Goal: Task Accomplishment & Management: Manage account settings

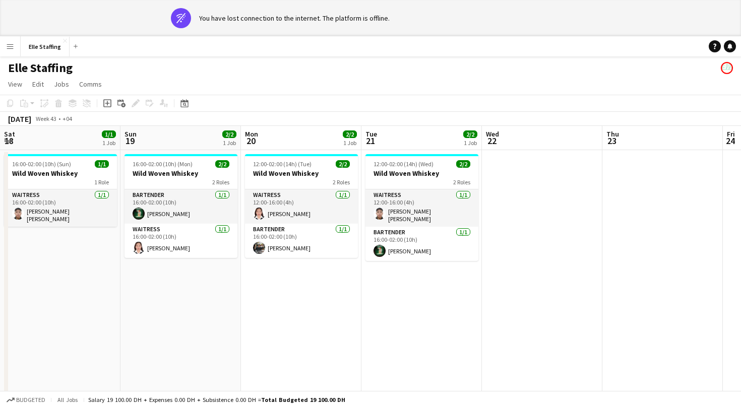
scroll to position [0, 476]
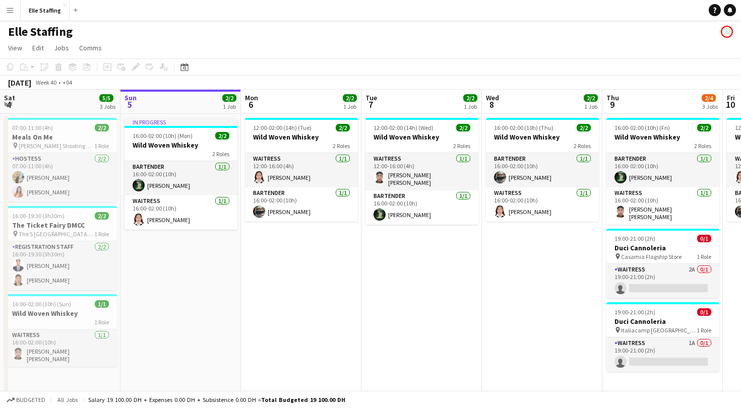
click at [8, 7] on app-icon "Menu" at bounding box center [10, 10] width 8 height 8
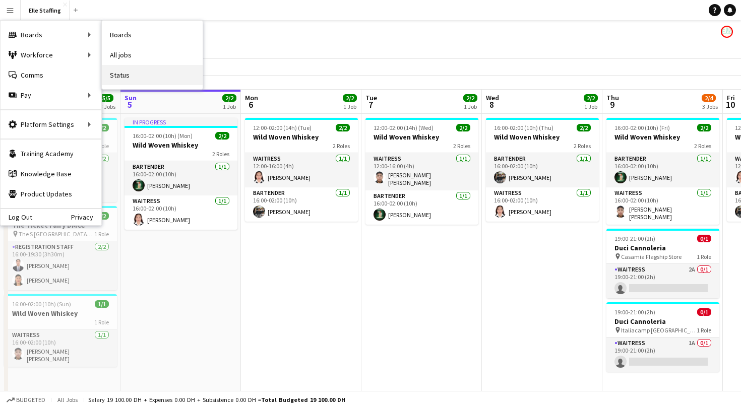
click at [123, 76] on link "Status" at bounding box center [152, 75] width 101 height 20
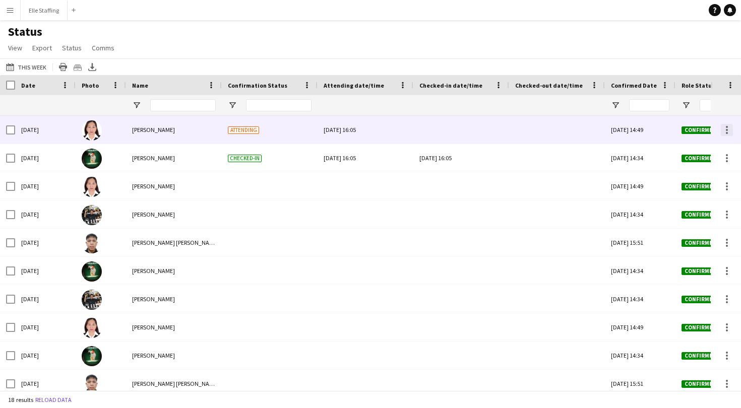
click at [726, 132] on div at bounding box center [727, 133] width 2 height 2
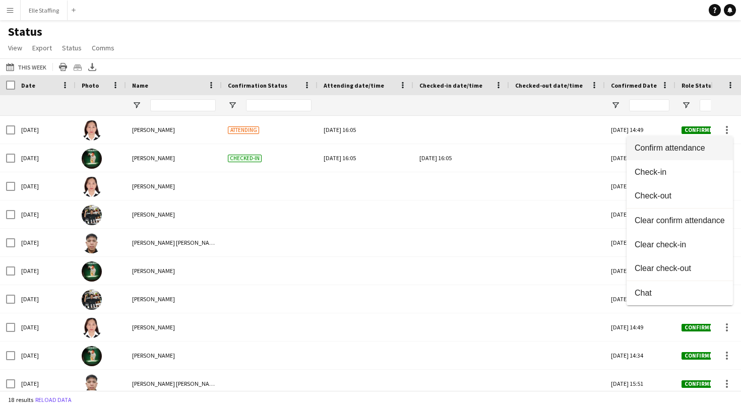
click at [683, 147] on span "Confirm attendance" at bounding box center [679, 148] width 90 height 9
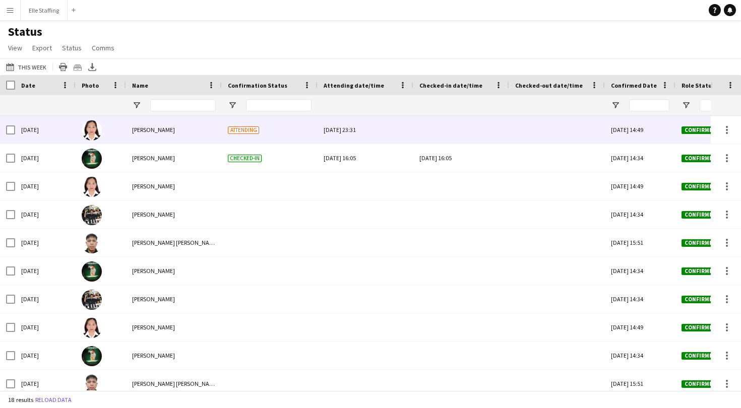
click at [446, 133] on div at bounding box center [461, 130] width 84 height 28
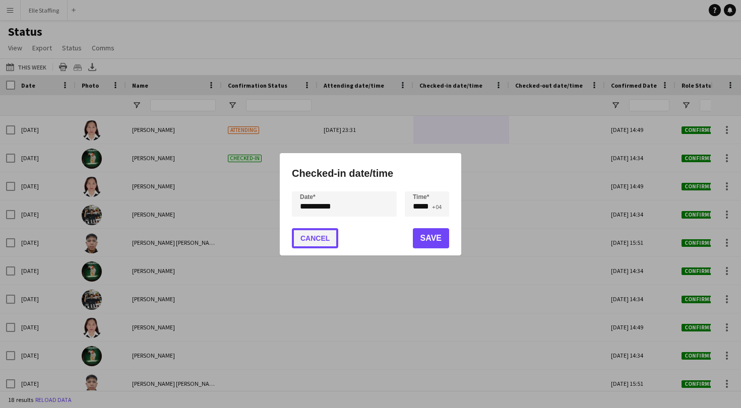
click at [328, 237] on button "Cancel" at bounding box center [315, 238] width 46 height 20
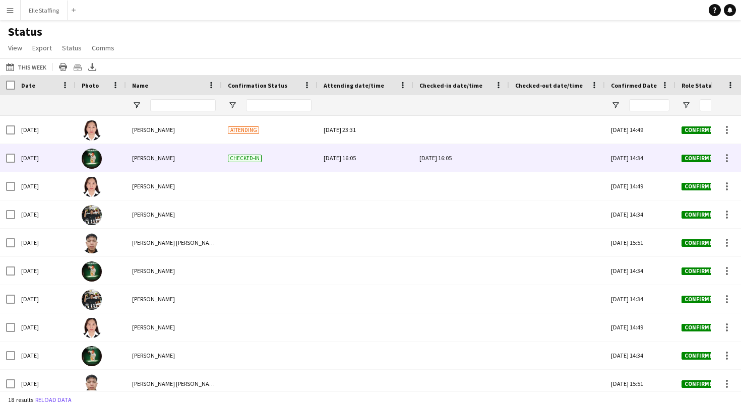
click at [470, 156] on div "[DATE] 16:05" at bounding box center [461, 158] width 84 height 28
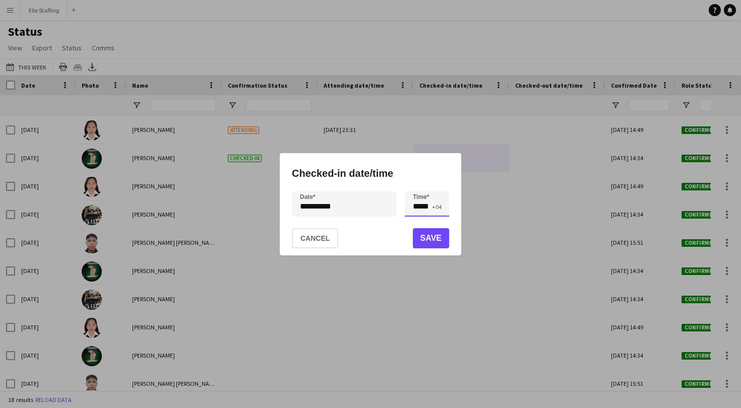
click at [432, 207] on input "*****" at bounding box center [427, 203] width 44 height 25
type input "*****"
click at [432, 239] on button "Save" at bounding box center [431, 238] width 36 height 20
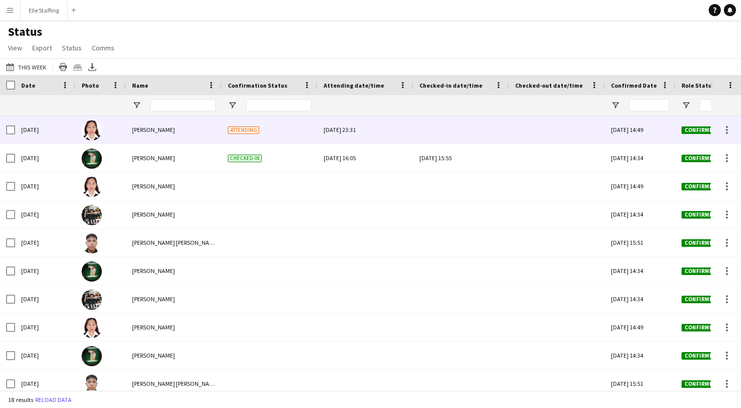
click at [450, 130] on div at bounding box center [461, 130] width 84 height 28
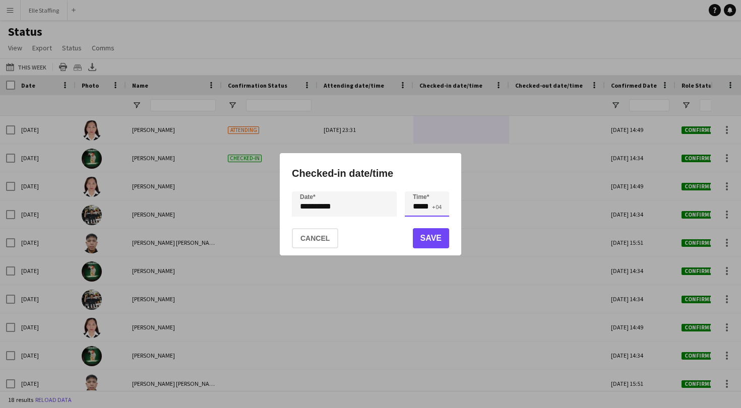
click at [425, 210] on input "*****" at bounding box center [427, 203] width 44 height 25
type input "*****"
click at [435, 234] on button "Save" at bounding box center [431, 238] width 36 height 20
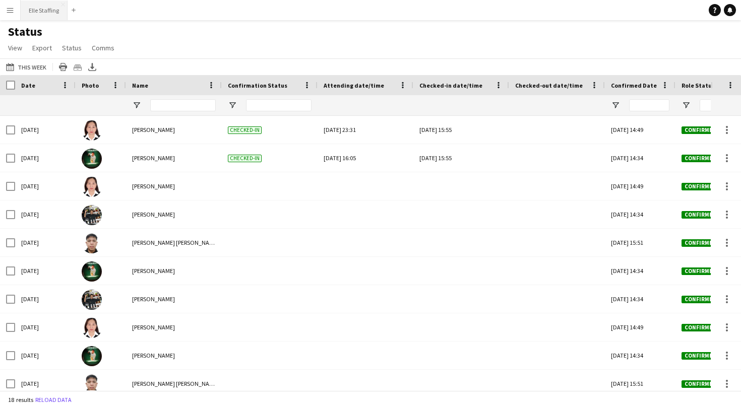
click at [44, 14] on button "Elle Staffing Close" at bounding box center [44, 11] width 47 height 20
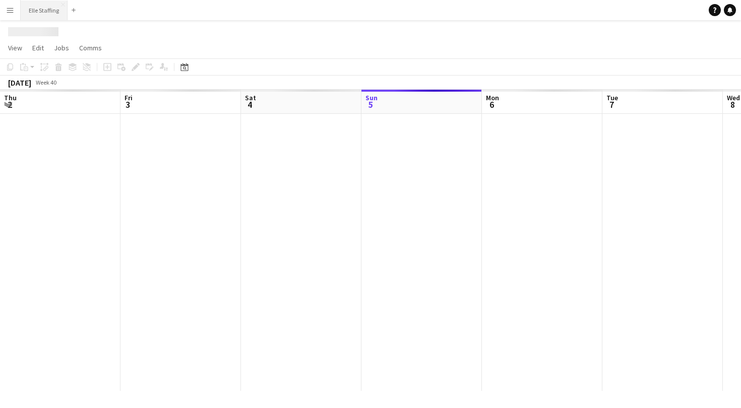
scroll to position [0, 241]
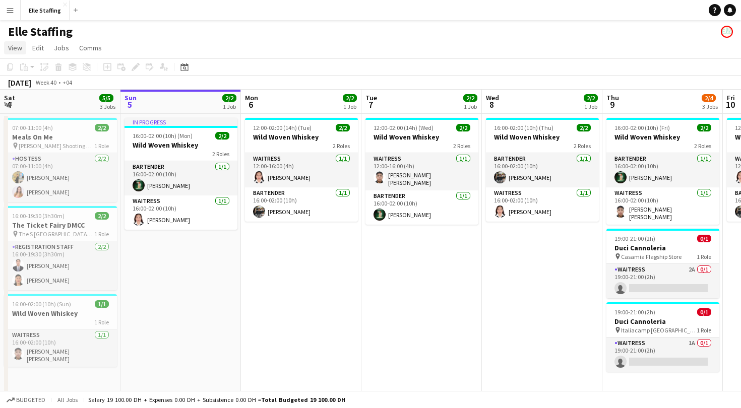
click at [16, 50] on span "View" at bounding box center [15, 47] width 14 height 9
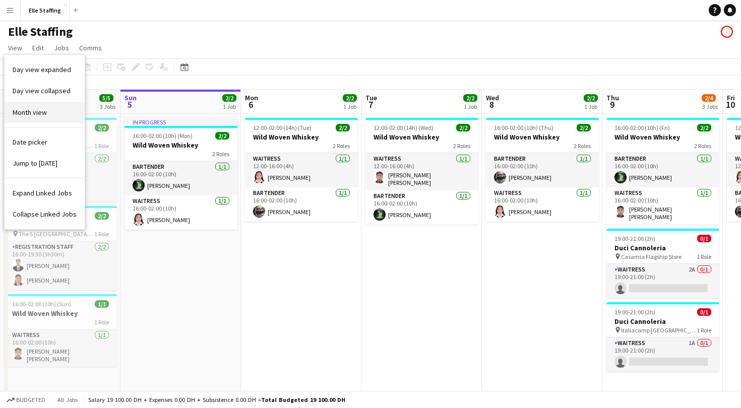
click at [31, 111] on span "Month view" at bounding box center [30, 112] width 34 height 9
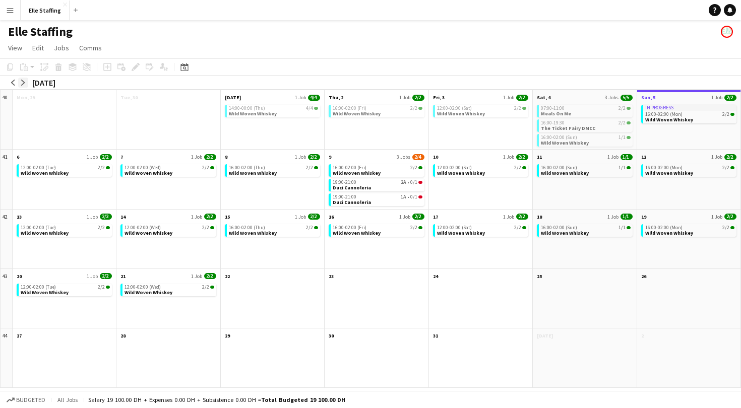
click at [25, 81] on app-icon "arrow-right" at bounding box center [23, 83] width 6 height 6
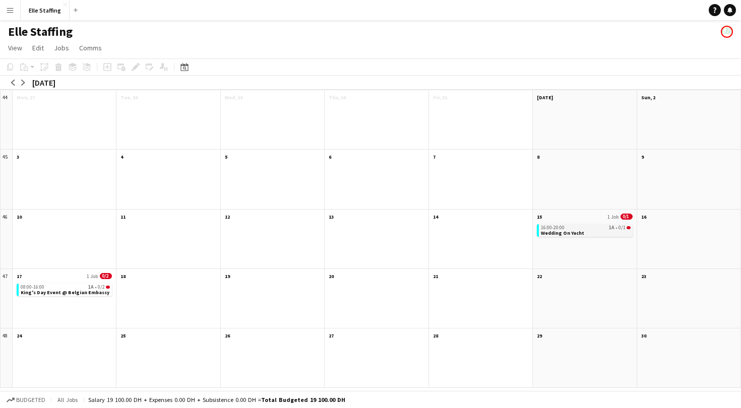
click at [583, 230] on app-month-view-job-card "16:00-20:00 1A • 0/1 Wedding On Yacht" at bounding box center [584, 230] width 95 height 13
click at [581, 216] on app-month-view-date-header "15 1 Job 0/1" at bounding box center [584, 216] width 103 height 13
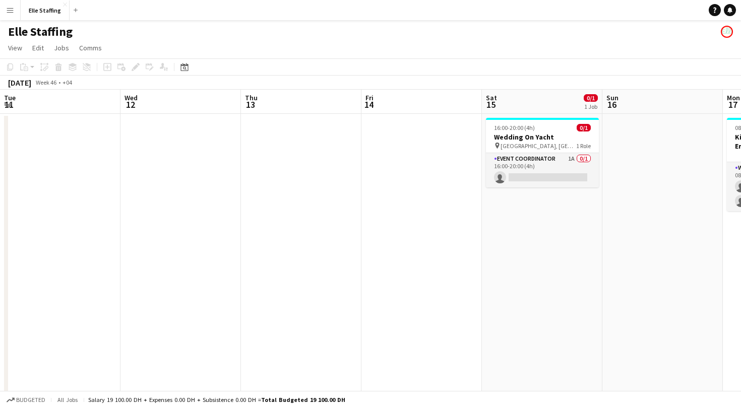
scroll to position [0, 347]
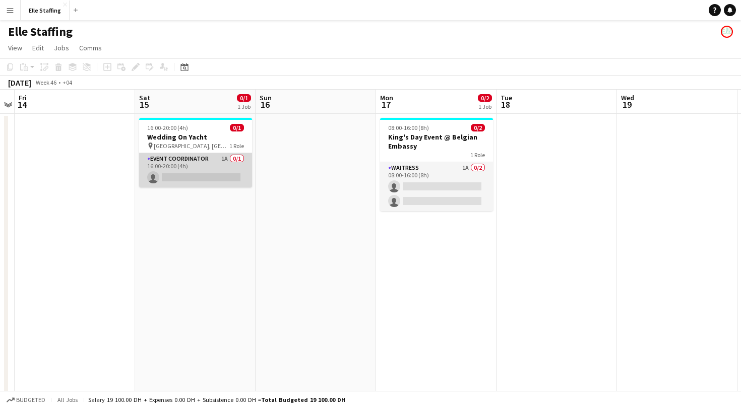
click at [181, 158] on app-card-role "Event Coordinator 1A 0/1 16:00-20:00 (4h) single-neutral-actions" at bounding box center [195, 170] width 113 height 34
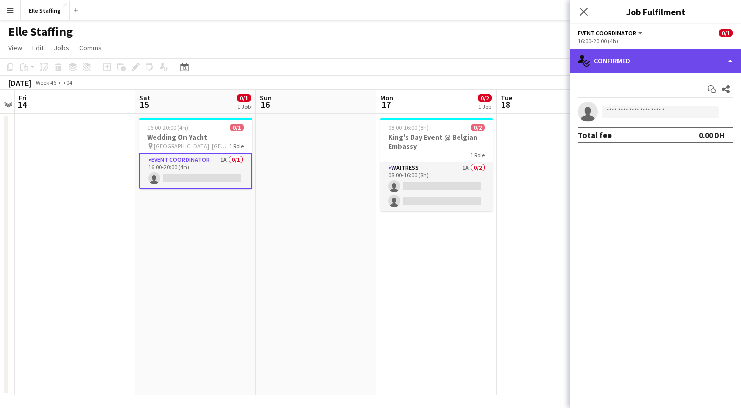
click at [647, 57] on div "single-neutral-actions-check-2 Confirmed" at bounding box center [654, 61] width 171 height 24
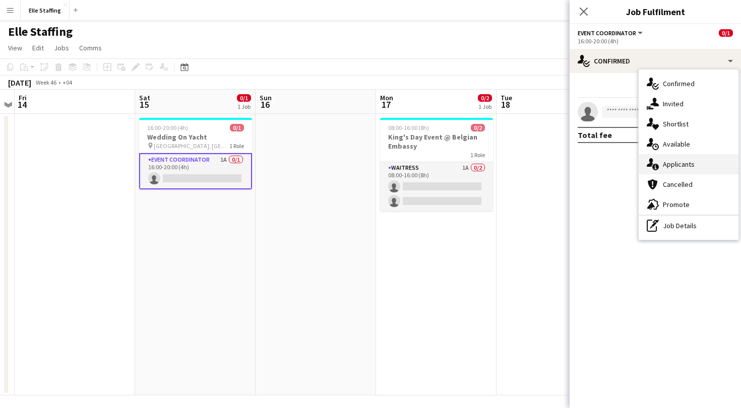
click at [677, 169] on div "single-neutral-actions-information Applicants" at bounding box center [688, 164] width 100 height 20
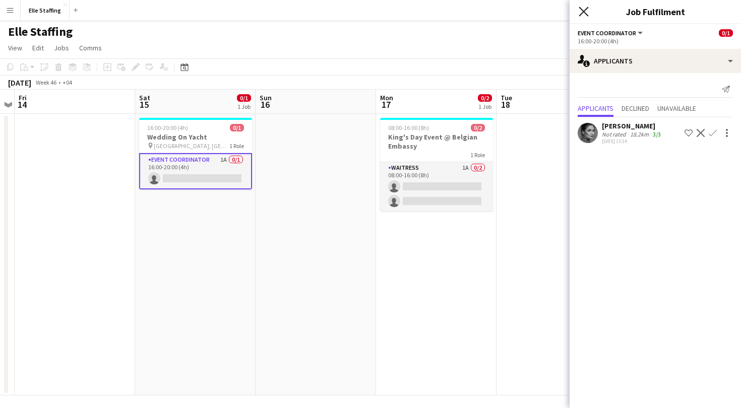
click at [582, 13] on icon at bounding box center [584, 12] width 10 height 10
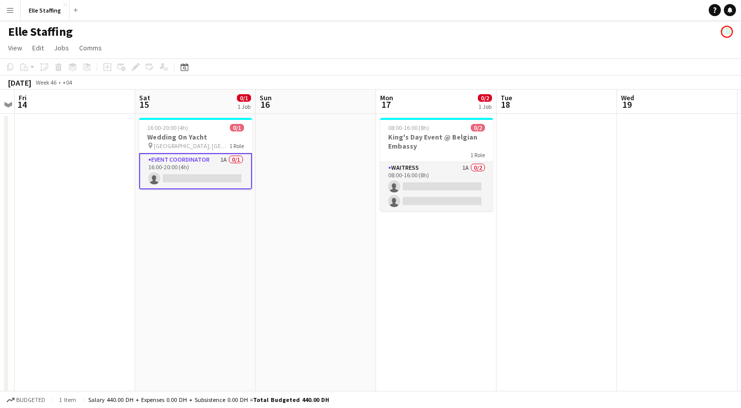
click at [12, 10] on app-icon "Menu" at bounding box center [10, 10] width 8 height 8
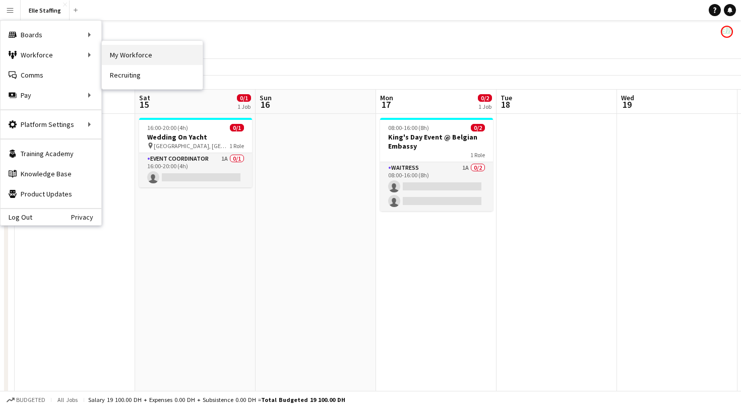
click at [160, 62] on link "My Workforce" at bounding box center [152, 55] width 101 height 20
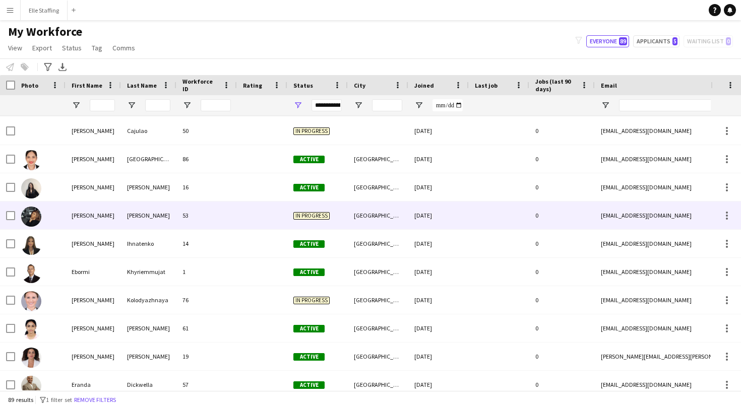
scroll to position [492, 0]
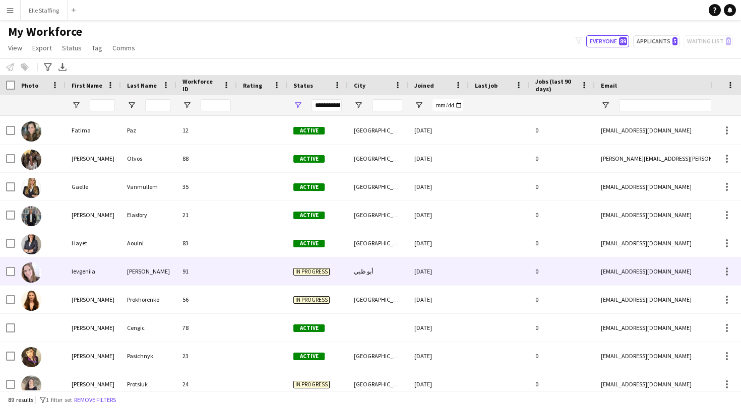
click at [12, 276] on div at bounding box center [10, 272] width 9 height 28
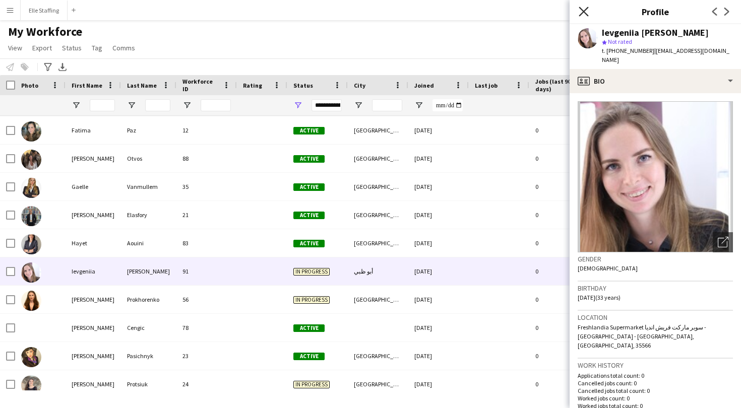
click at [583, 12] on icon at bounding box center [584, 12] width 10 height 10
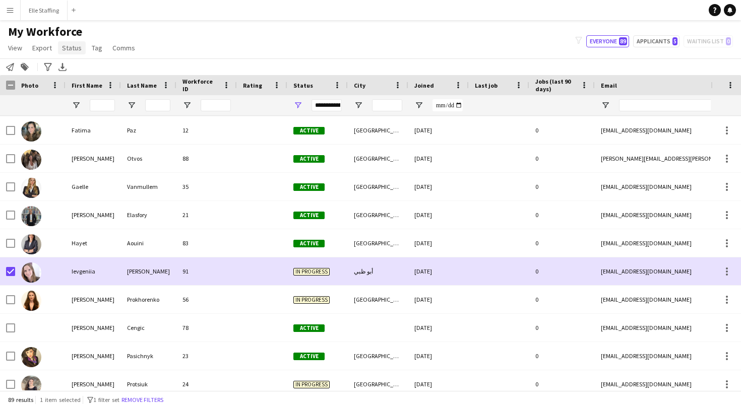
click at [65, 44] on span "Status" at bounding box center [72, 47] width 20 height 9
click at [85, 73] on link "Edit" at bounding box center [93, 69] width 71 height 21
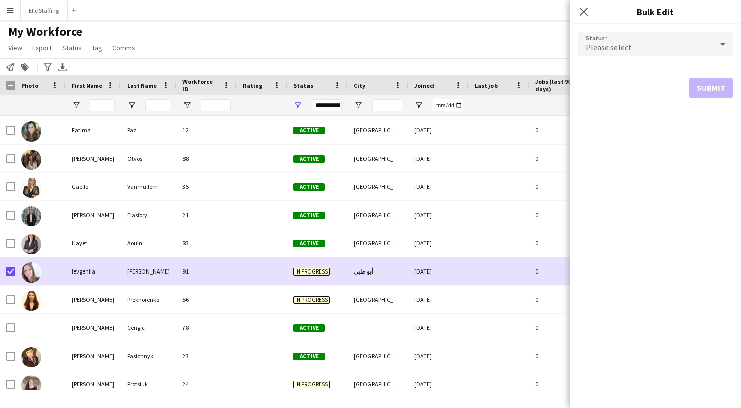
click at [640, 50] on div "Please select" at bounding box center [645, 44] width 135 height 24
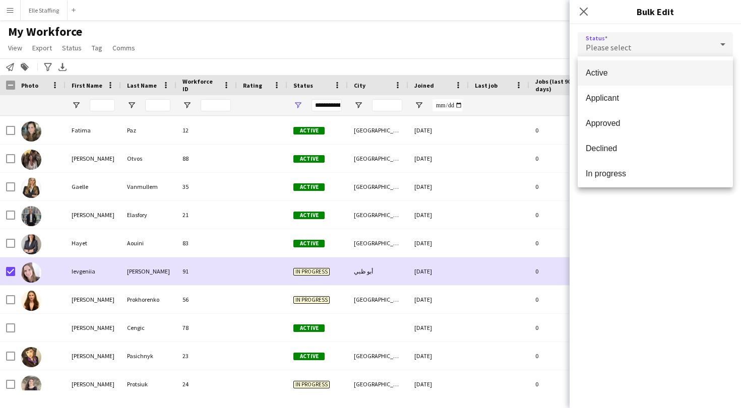
click at [624, 72] on span "Active" at bounding box center [655, 73] width 139 height 10
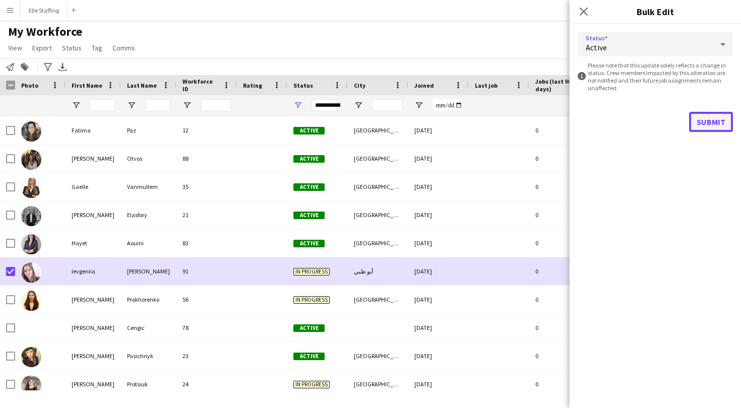
click at [710, 129] on button "Submit" at bounding box center [711, 122] width 44 height 20
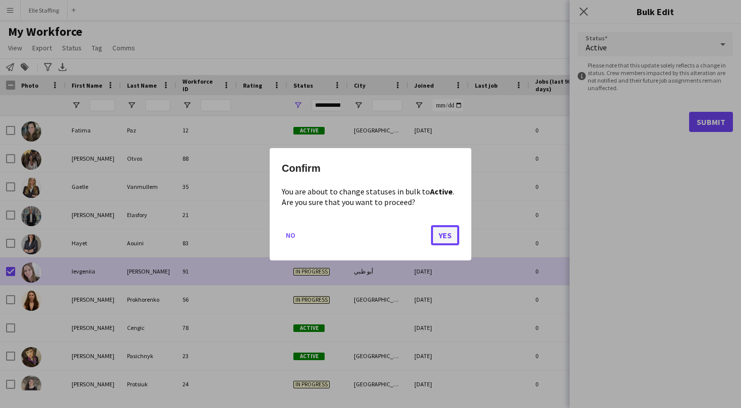
click at [451, 234] on button "Yes" at bounding box center [445, 235] width 28 height 20
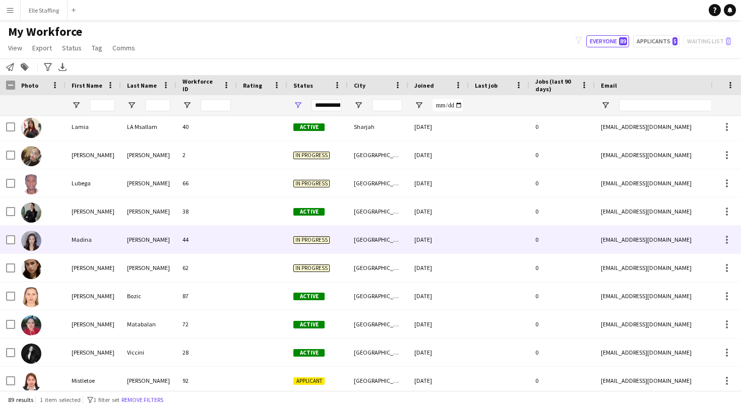
click at [216, 239] on div "44" at bounding box center [206, 240] width 60 height 28
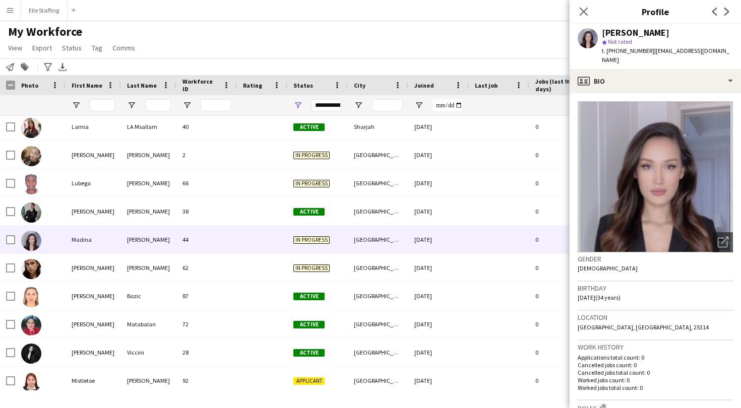
click at [709, 178] on img at bounding box center [655, 176] width 155 height 151
click at [724, 239] on div "Open photos pop-in" at bounding box center [723, 242] width 20 height 20
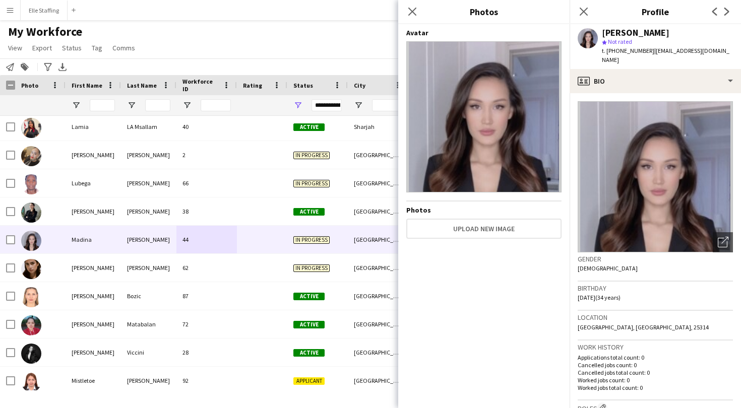
click at [499, 165] on img at bounding box center [483, 116] width 155 height 151
click at [409, 8] on icon at bounding box center [412, 12] width 10 height 10
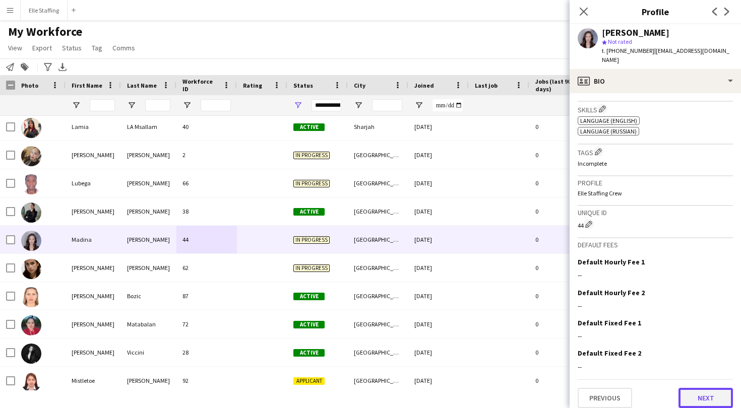
click at [726, 393] on button "Next" at bounding box center [705, 398] width 54 height 20
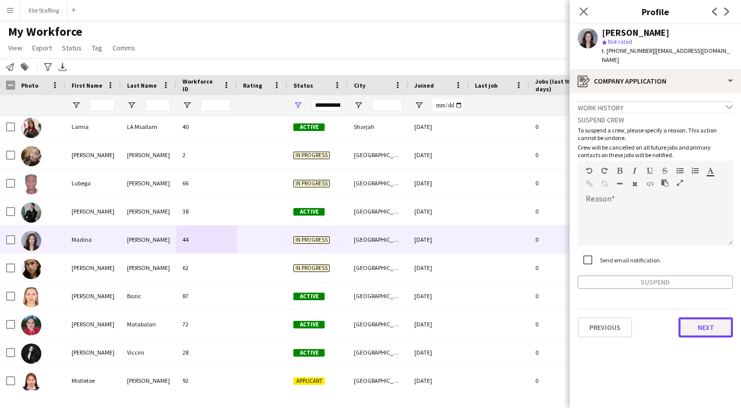
click at [717, 317] on button "Next" at bounding box center [705, 327] width 54 height 20
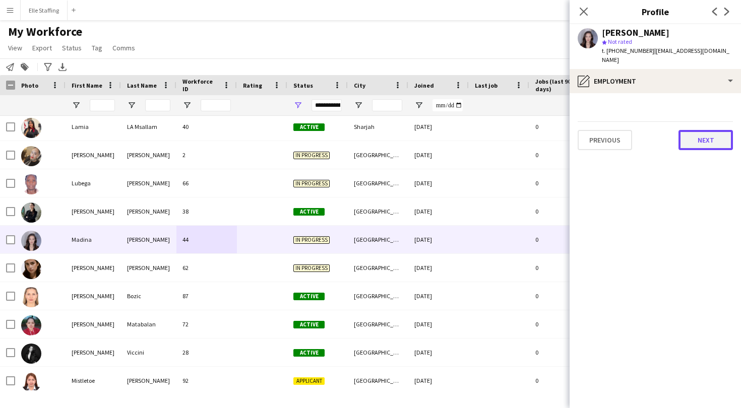
click at [715, 130] on button "Next" at bounding box center [705, 140] width 54 height 20
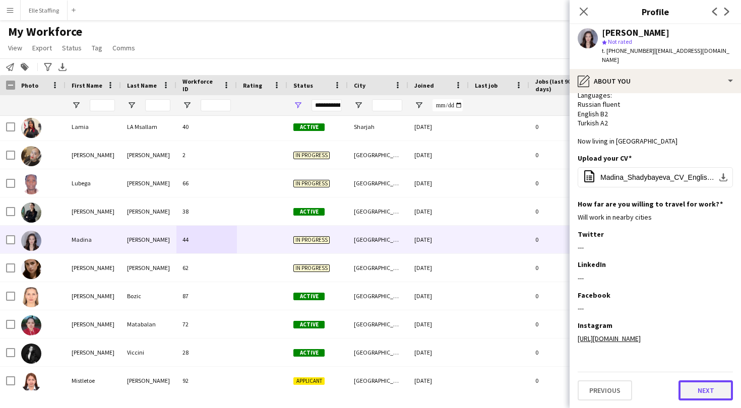
click at [701, 391] on button "Next" at bounding box center [705, 390] width 54 height 20
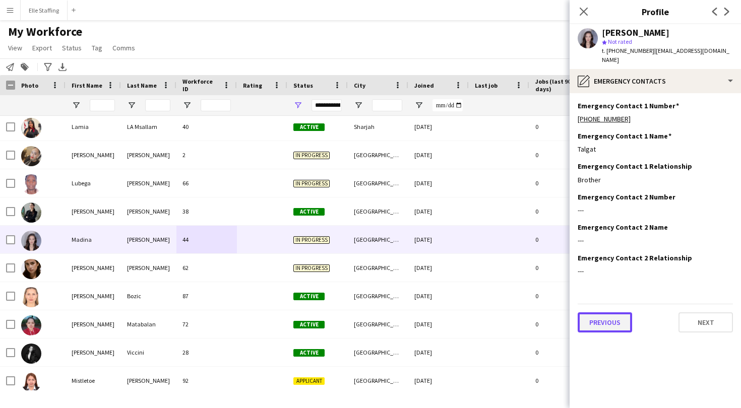
click at [620, 314] on button "Previous" at bounding box center [605, 322] width 54 height 20
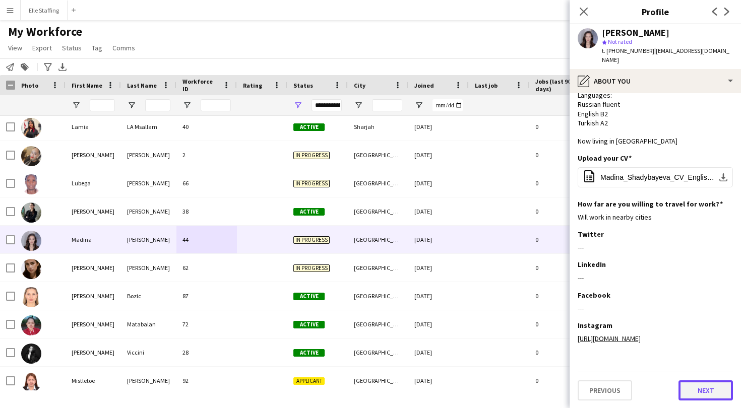
click at [712, 392] on button "Next" at bounding box center [705, 390] width 54 height 20
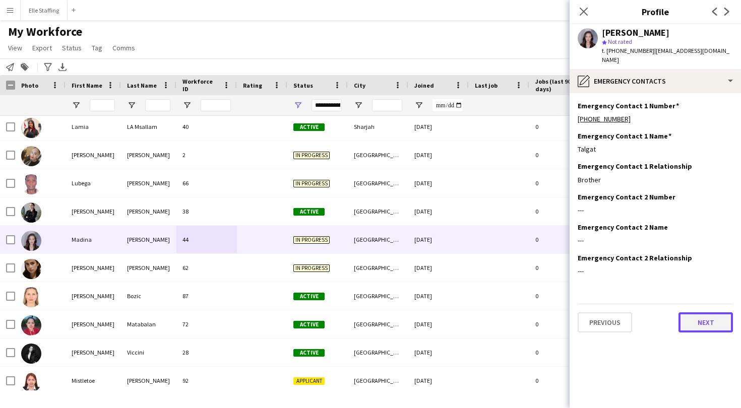
click at [701, 312] on button "Next" at bounding box center [705, 322] width 54 height 20
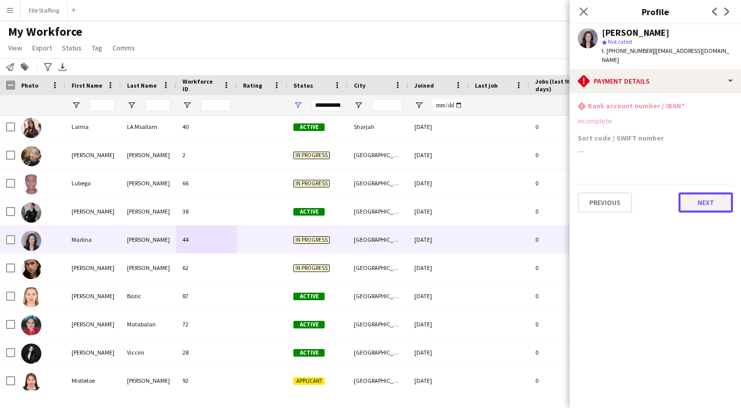
click at [701, 199] on button "Next" at bounding box center [705, 203] width 54 height 20
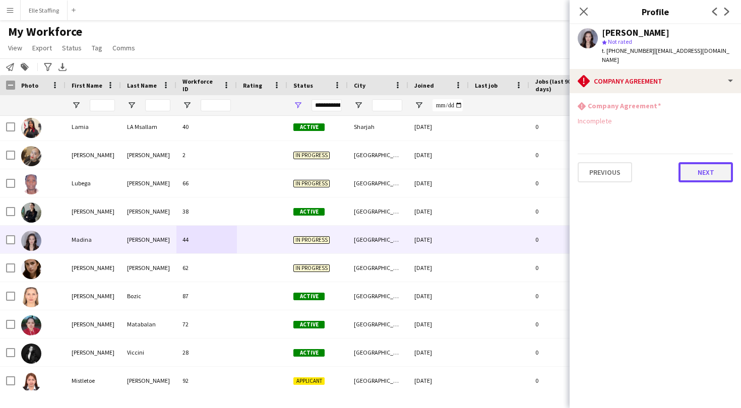
click at [709, 163] on button "Next" at bounding box center [705, 172] width 54 height 20
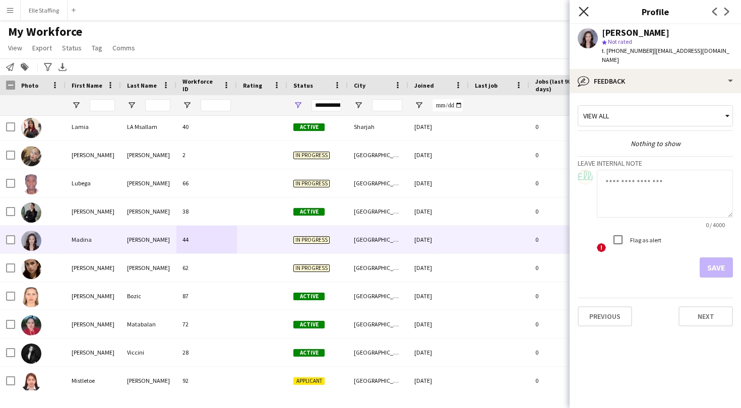
click at [583, 12] on icon at bounding box center [584, 12] width 10 height 10
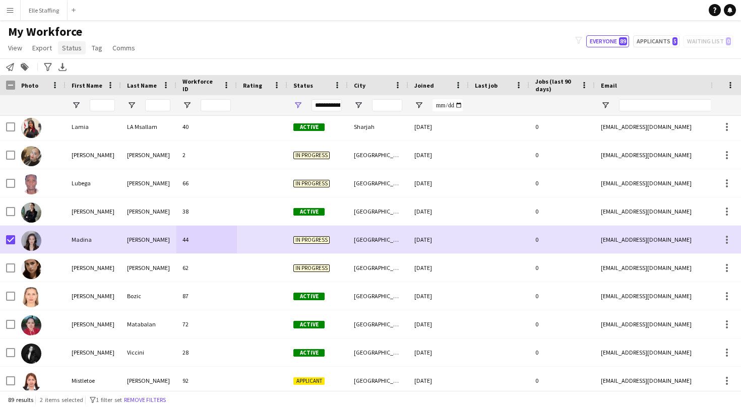
click at [72, 47] on span "Status" at bounding box center [72, 47] width 20 height 9
click at [87, 66] on link "Edit" at bounding box center [93, 69] width 71 height 21
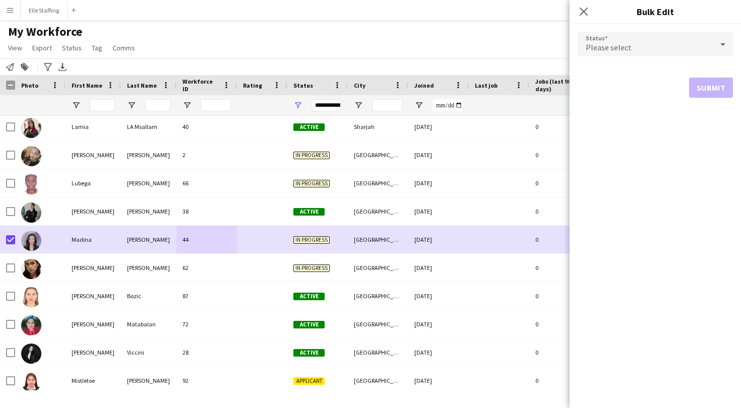
click at [662, 48] on div "Please select" at bounding box center [645, 44] width 135 height 24
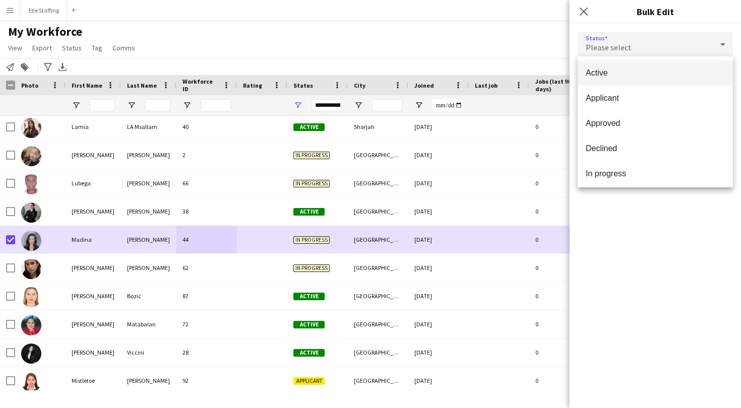
click at [628, 77] on span "Active" at bounding box center [655, 73] width 139 height 10
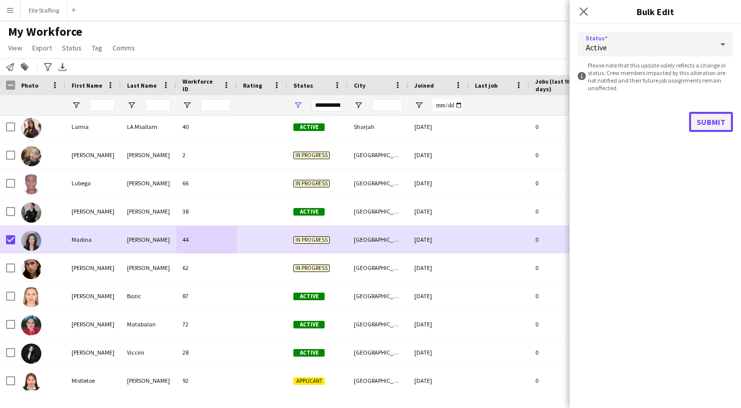
click at [705, 119] on button "Submit" at bounding box center [711, 122] width 44 height 20
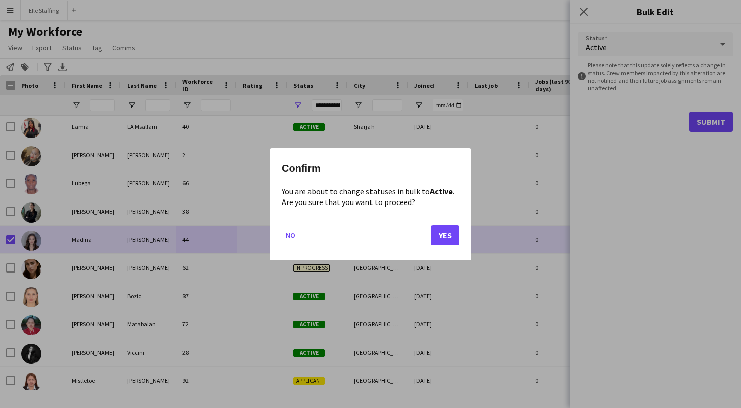
click at [443, 232] on button "Yes" at bounding box center [445, 235] width 28 height 20
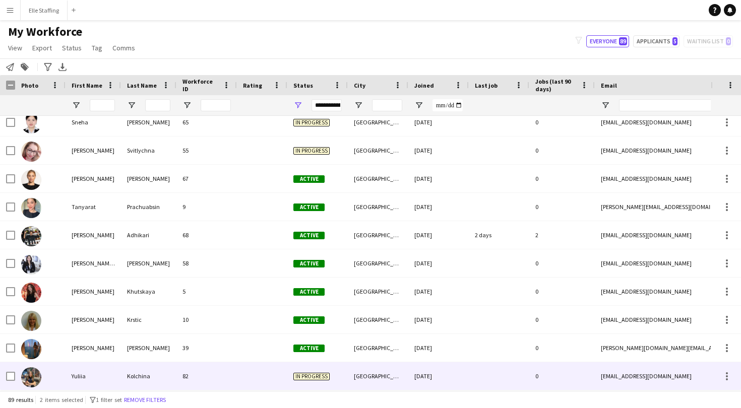
click at [76, 377] on div "Yuliia" at bounding box center [93, 376] width 55 height 28
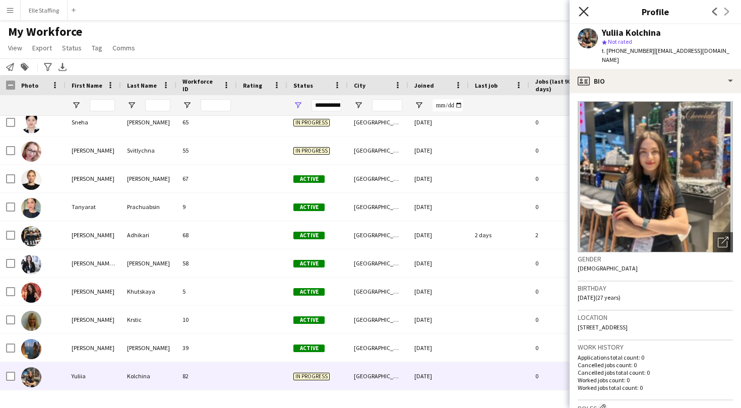
click at [586, 10] on icon at bounding box center [584, 12] width 10 height 10
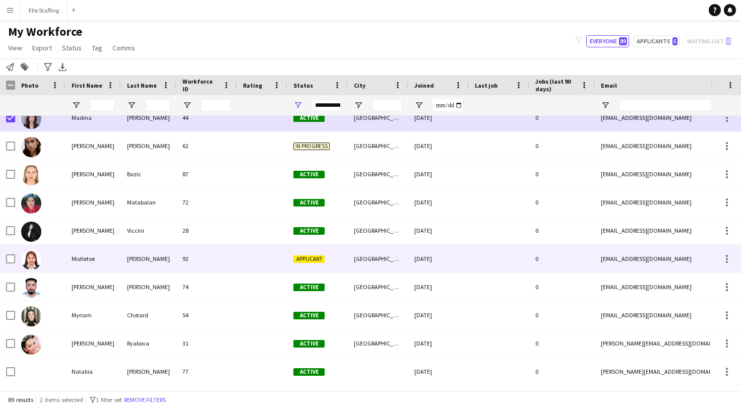
click at [206, 261] on div "92" at bounding box center [206, 259] width 60 height 28
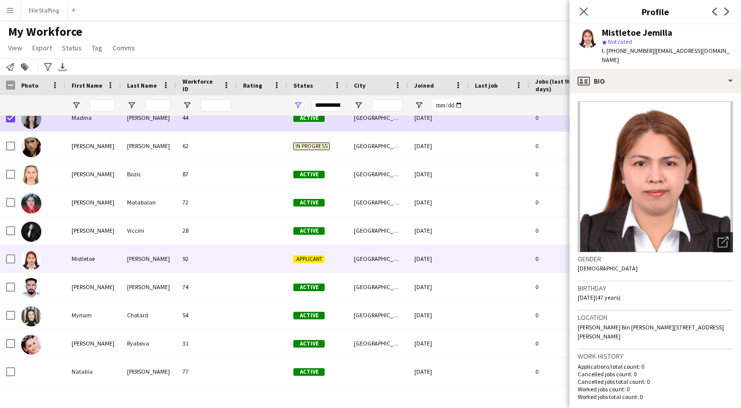
click at [724, 237] on icon "Open photos pop-in" at bounding box center [723, 242] width 11 height 11
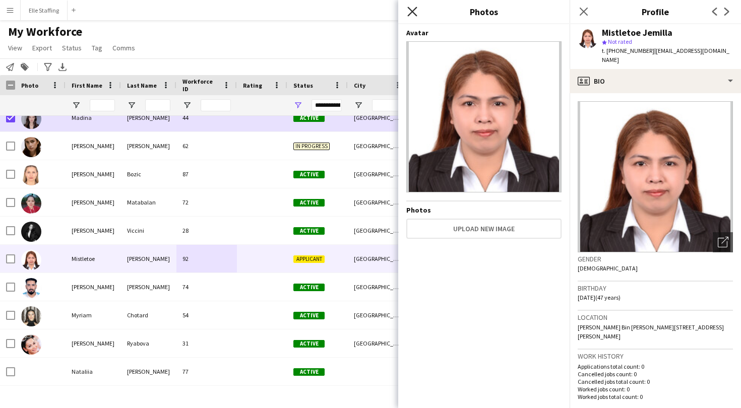
click at [413, 14] on icon at bounding box center [412, 12] width 10 height 10
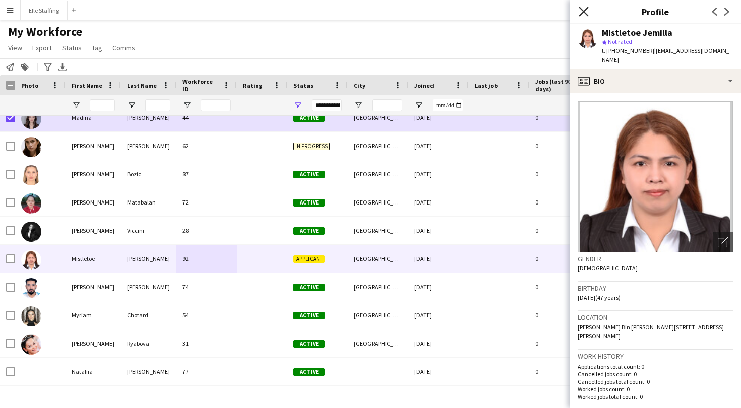
click at [582, 12] on icon "Close pop-in" at bounding box center [584, 12] width 10 height 10
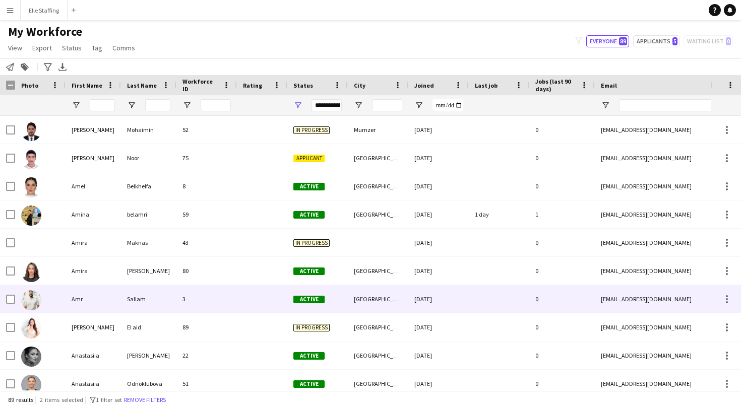
click at [111, 296] on div "Amr" at bounding box center [93, 299] width 55 height 28
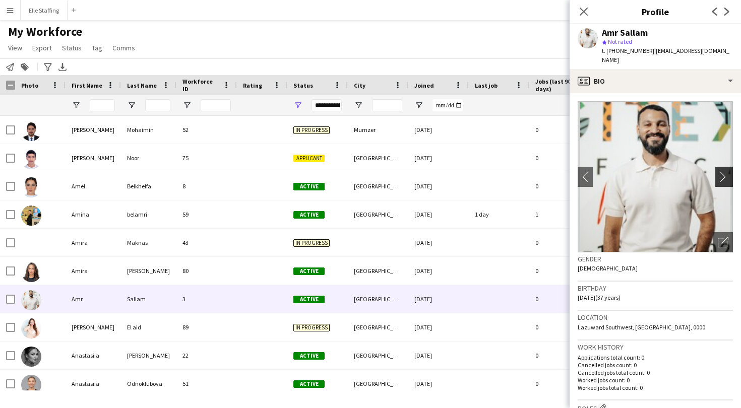
click at [725, 171] on app-icon "chevron-right" at bounding box center [726, 176] width 16 height 11
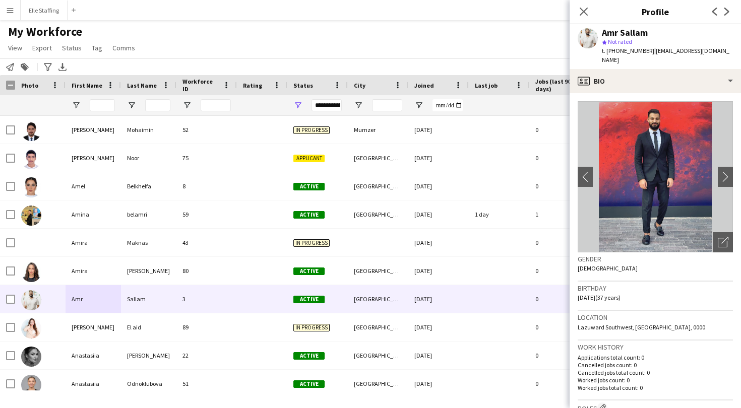
click at [715, 167] on img at bounding box center [655, 176] width 155 height 151
click at [725, 171] on app-icon "chevron-right" at bounding box center [726, 176] width 16 height 11
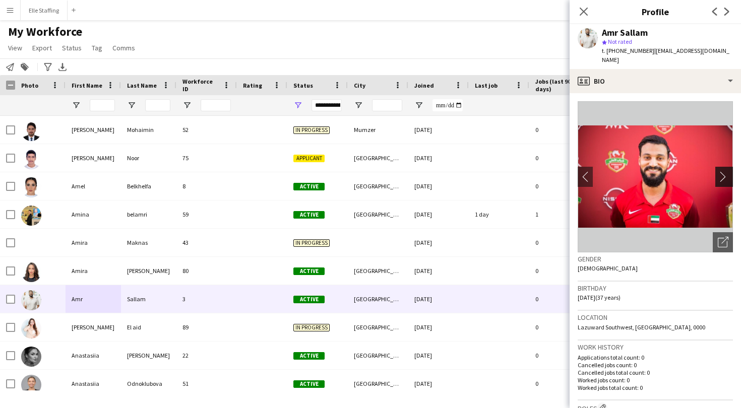
click at [725, 171] on app-icon "chevron-right" at bounding box center [726, 176] width 16 height 11
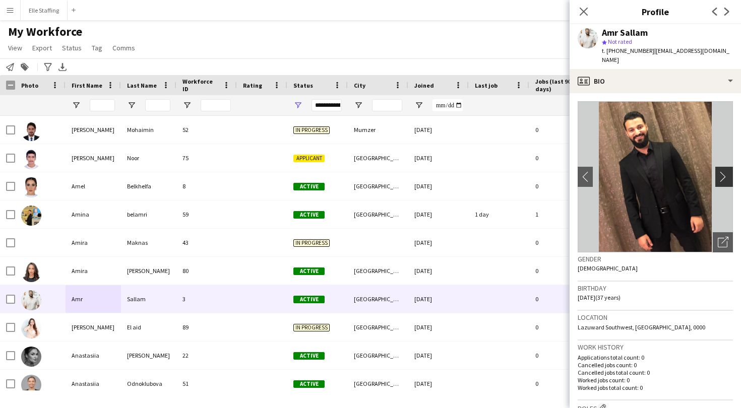
click at [725, 171] on app-icon "chevron-right" at bounding box center [726, 176] width 16 height 11
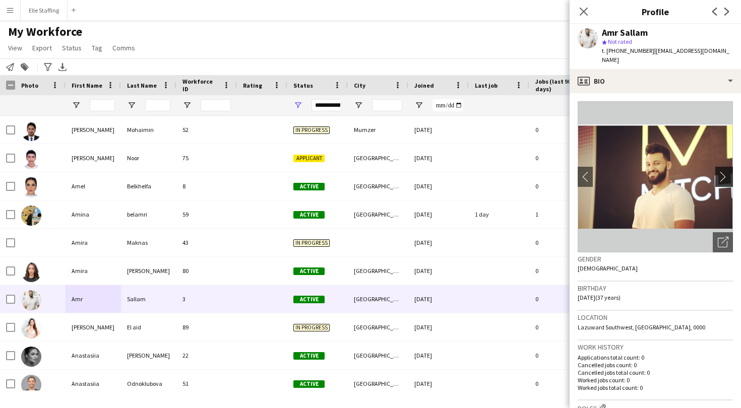
click at [725, 171] on app-icon "chevron-right" at bounding box center [726, 176] width 16 height 11
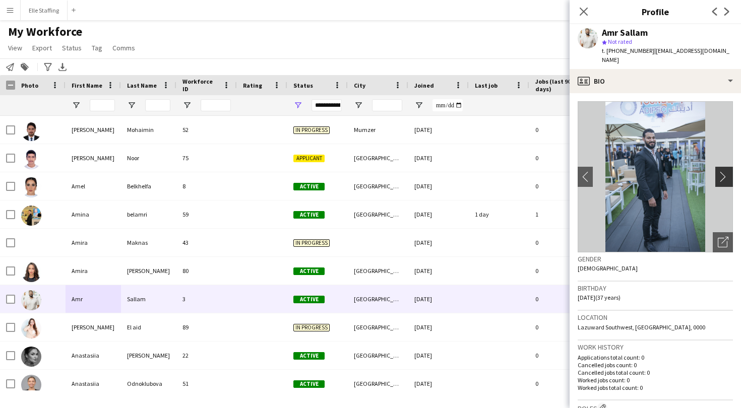
click at [725, 171] on app-icon "chevron-right" at bounding box center [726, 176] width 16 height 11
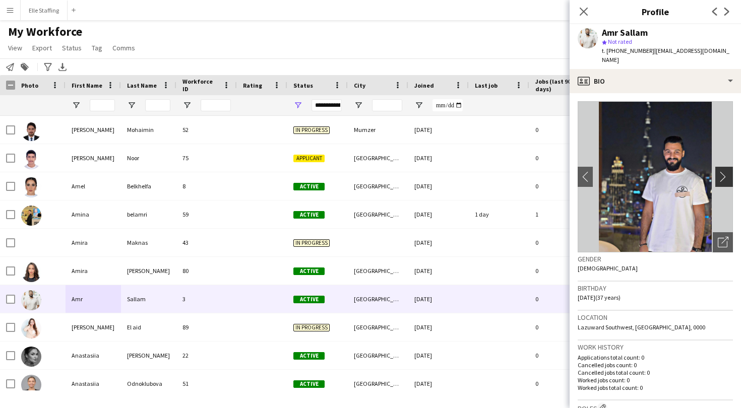
click at [725, 171] on app-icon "chevron-right" at bounding box center [726, 176] width 16 height 11
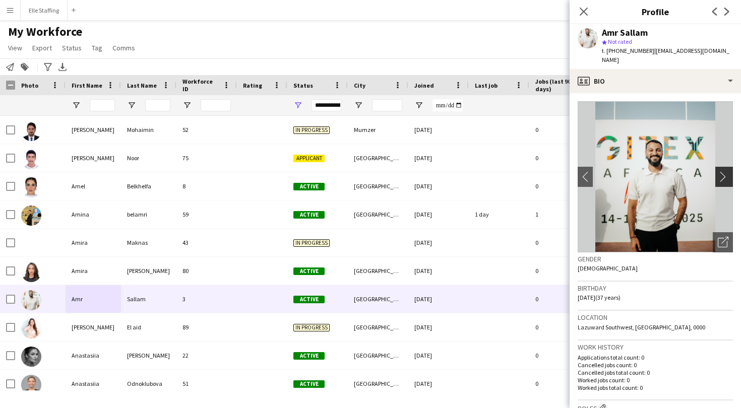
click at [725, 171] on app-icon "chevron-right" at bounding box center [726, 176] width 16 height 11
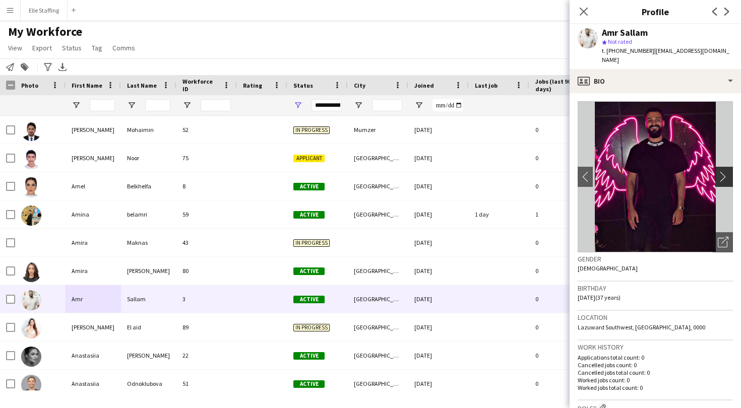
click at [725, 171] on app-icon "chevron-right" at bounding box center [726, 176] width 16 height 11
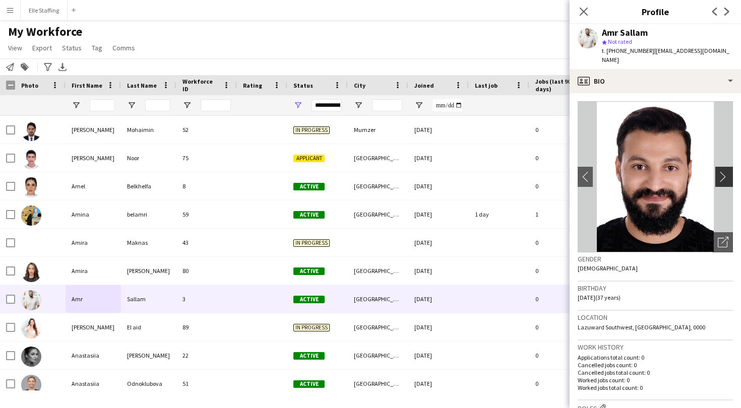
click at [725, 171] on app-icon "chevron-right" at bounding box center [726, 176] width 16 height 11
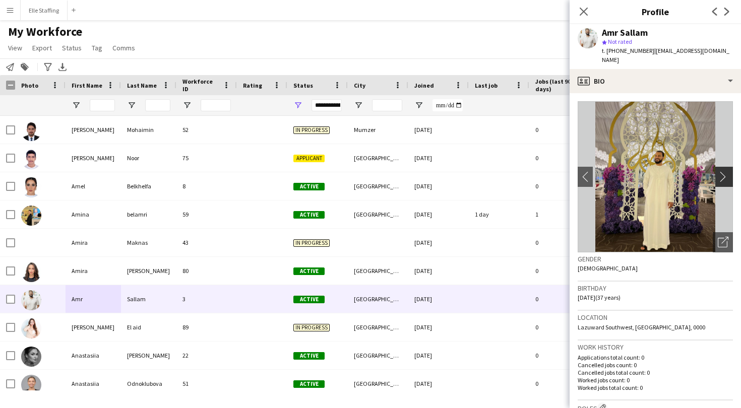
click at [725, 171] on app-icon "chevron-right" at bounding box center [726, 176] width 16 height 11
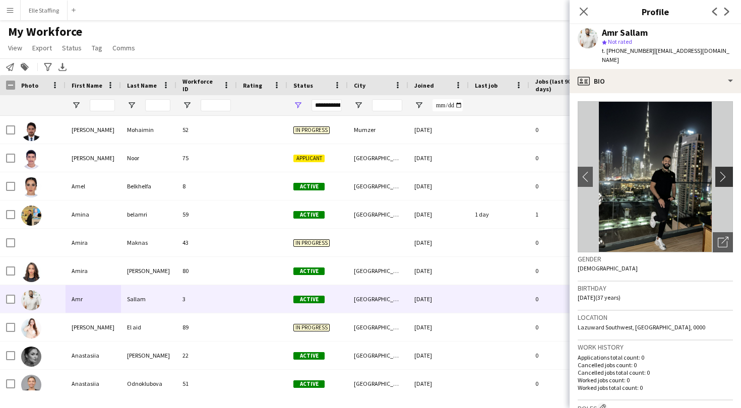
click at [725, 171] on app-icon "chevron-right" at bounding box center [726, 176] width 16 height 11
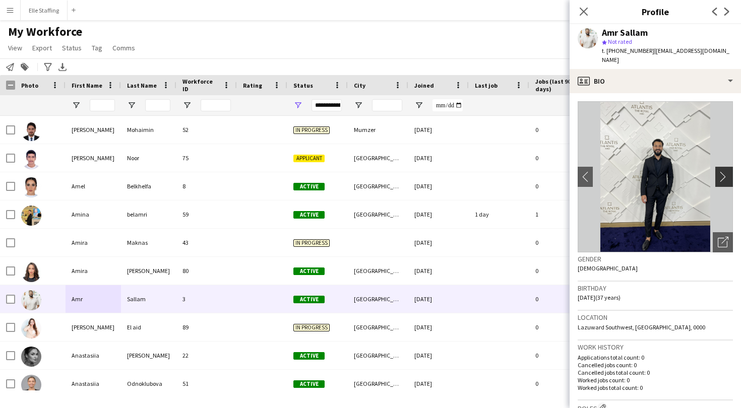
click at [725, 171] on app-icon "chevron-right" at bounding box center [726, 176] width 16 height 11
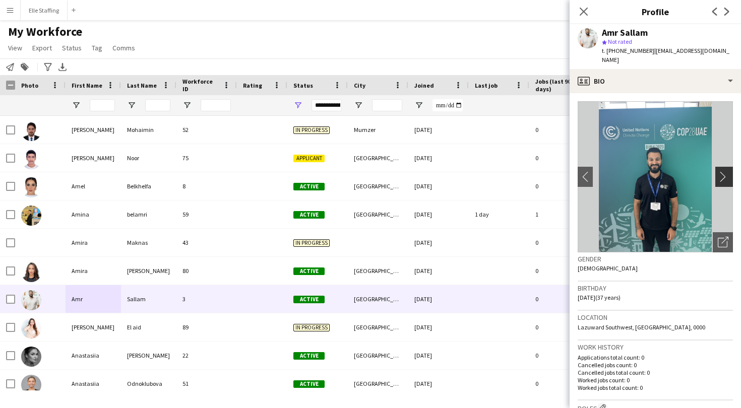
click at [728, 171] on app-icon "chevron-right" at bounding box center [726, 176] width 16 height 11
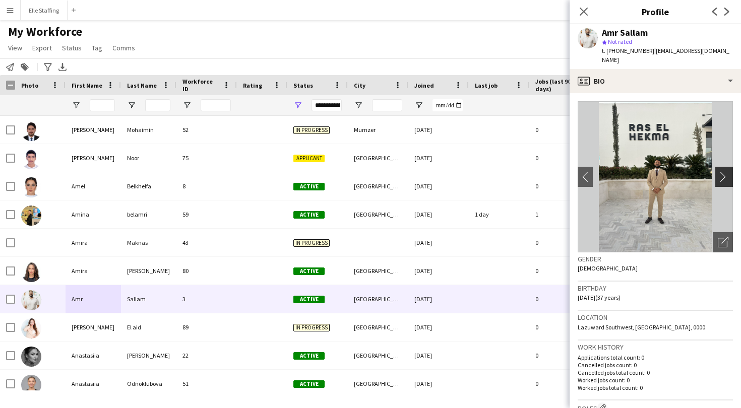
click at [728, 171] on app-icon "chevron-right" at bounding box center [726, 176] width 16 height 11
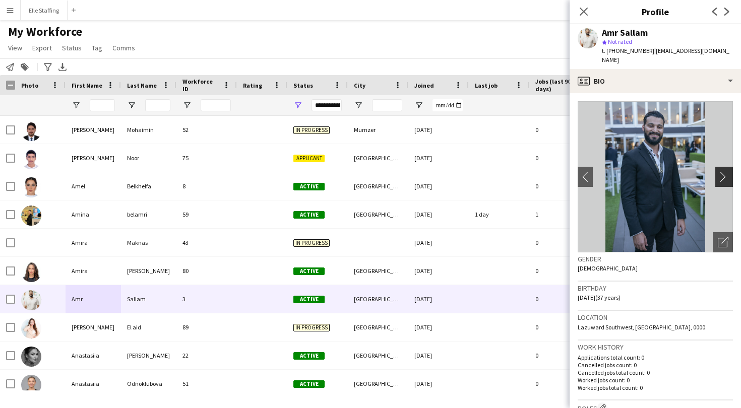
click at [728, 171] on app-icon "chevron-right" at bounding box center [726, 176] width 16 height 11
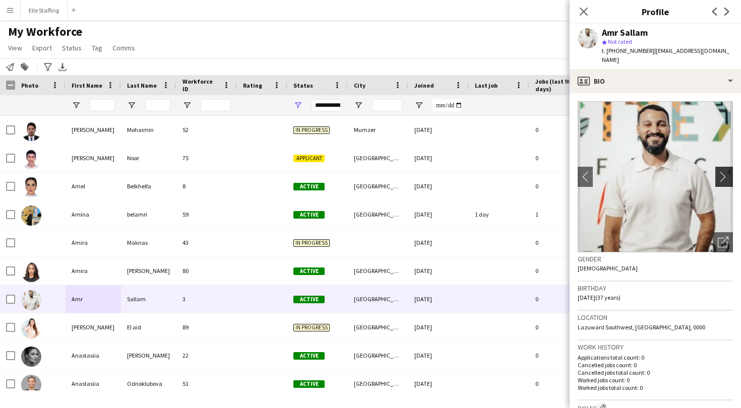
click at [728, 171] on app-icon "chevron-right" at bounding box center [726, 176] width 16 height 11
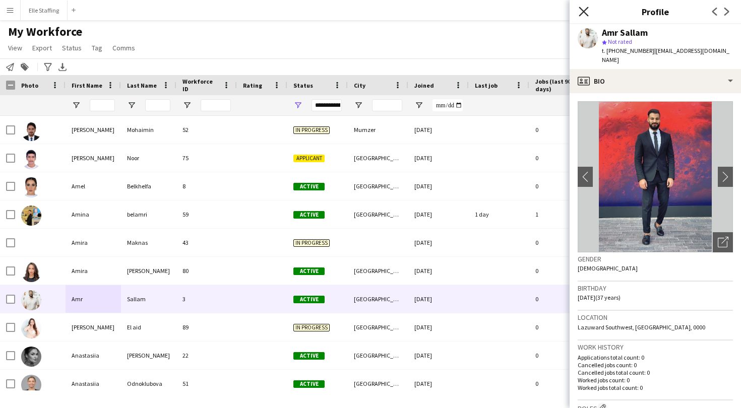
click at [586, 8] on icon at bounding box center [584, 12] width 10 height 10
